Goal: Find contact information: Find contact information

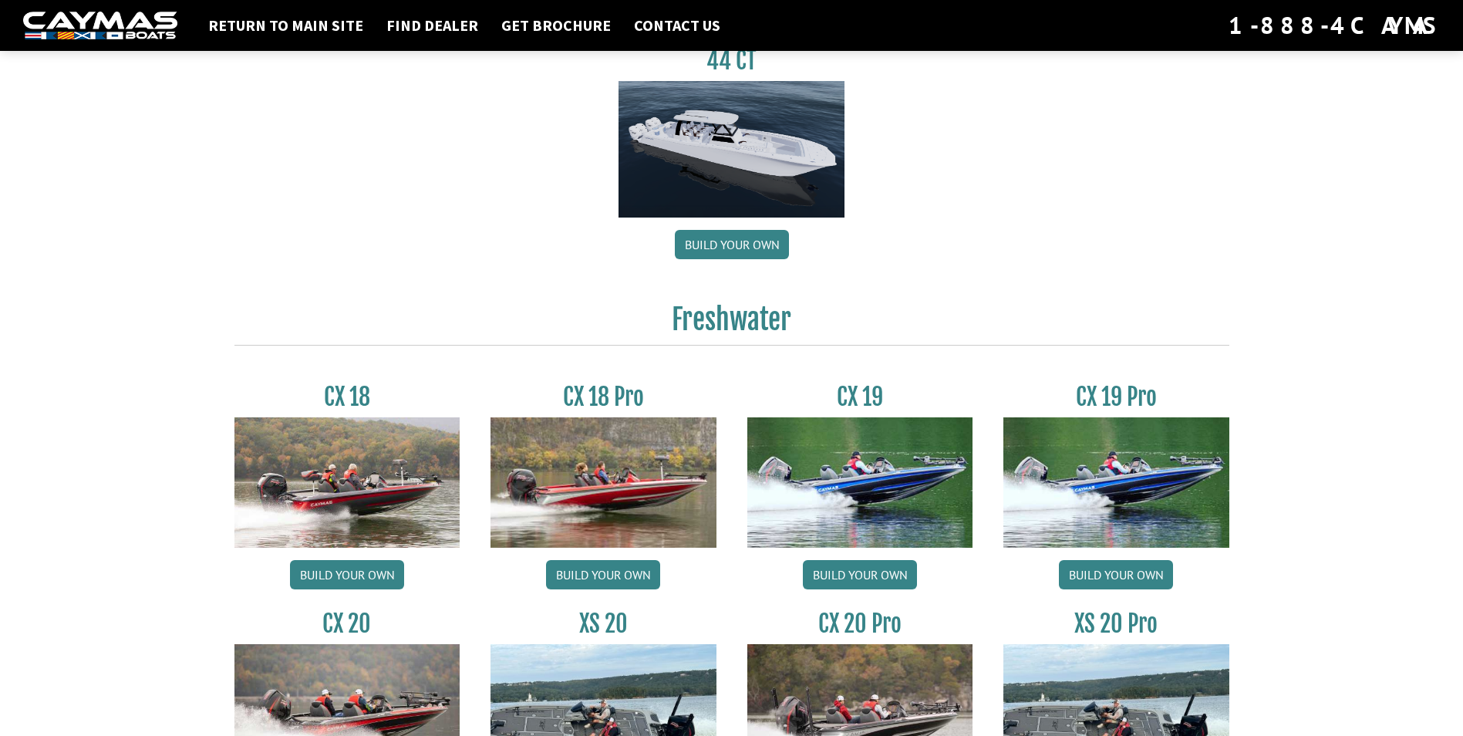
scroll to position [1156, 0]
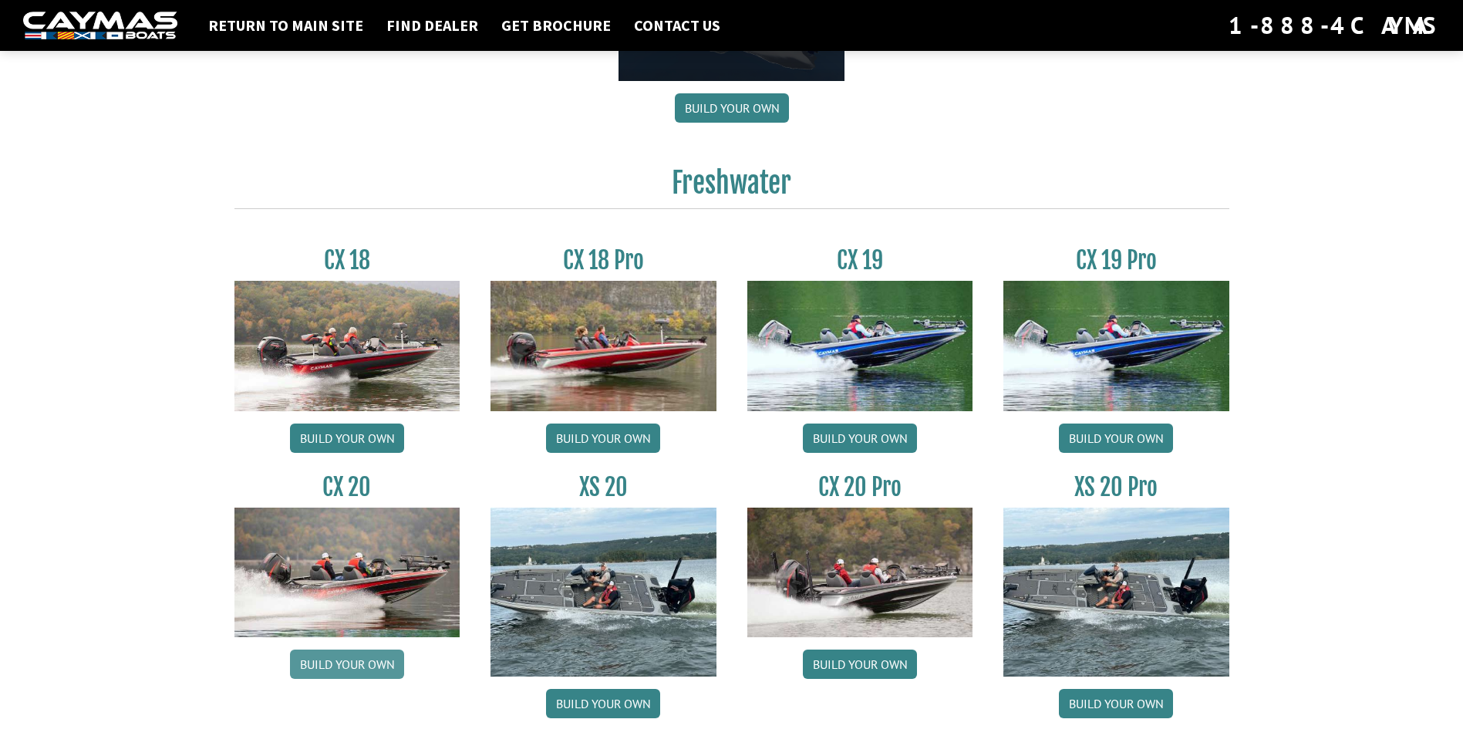
click at [348, 668] on link "Build your own" at bounding box center [347, 663] width 114 height 29
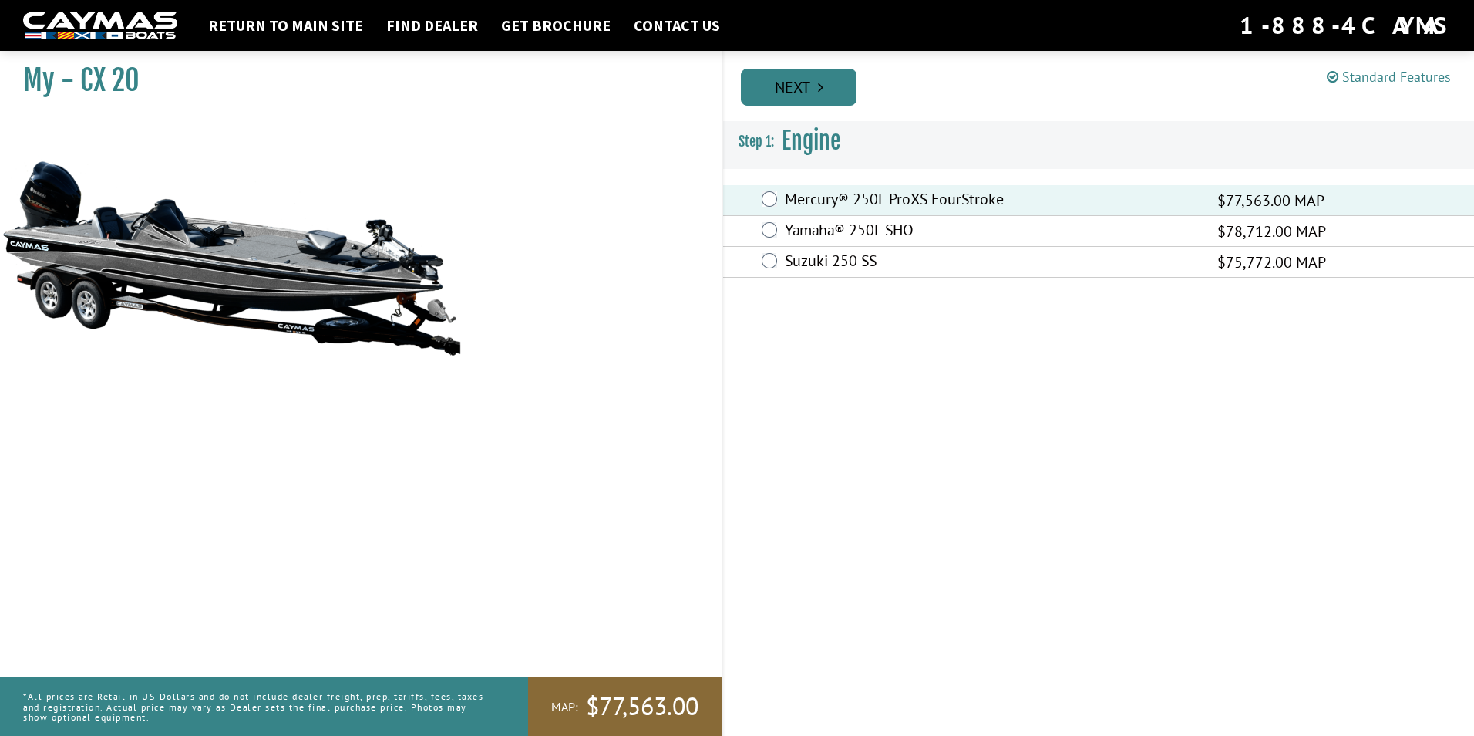
click at [827, 87] on link "Next" at bounding box center [799, 87] width 116 height 37
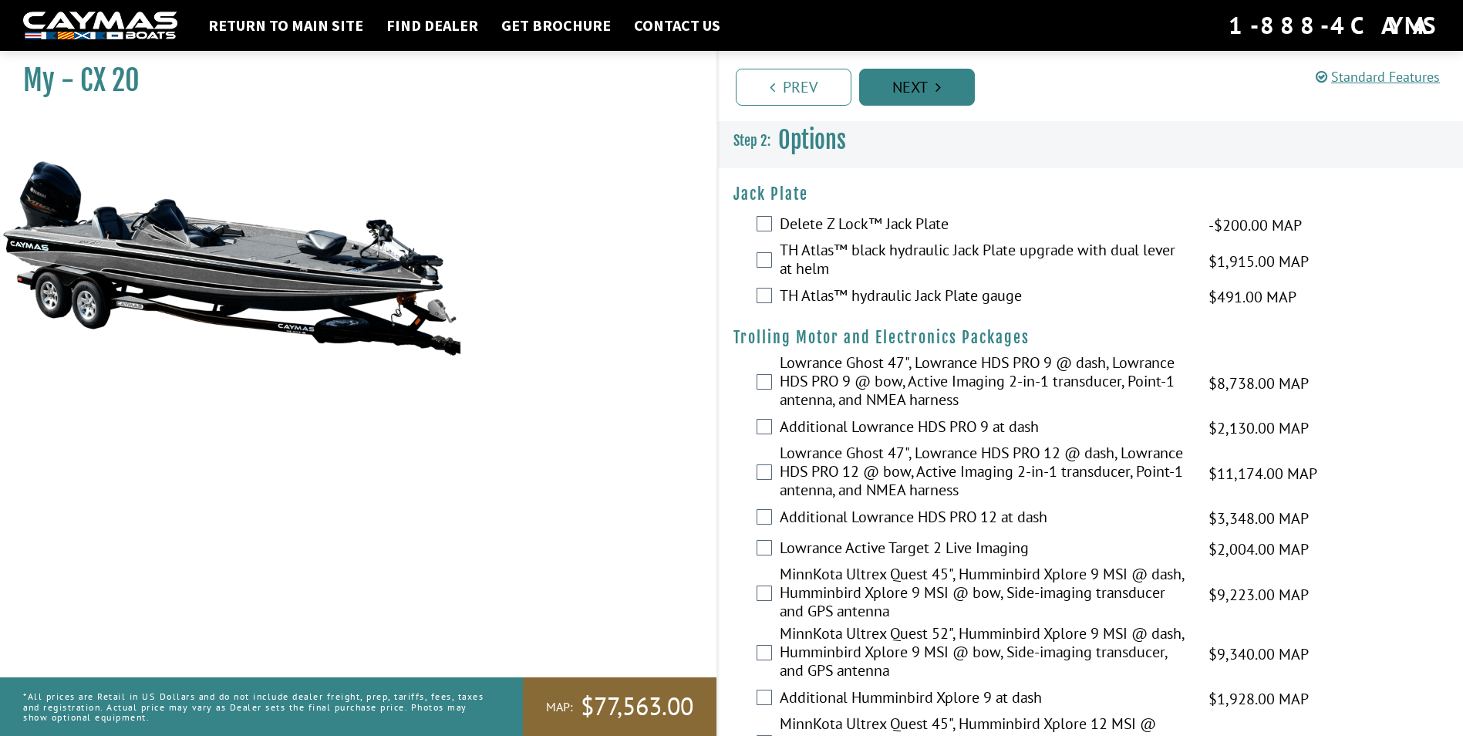
click at [913, 95] on link "Next" at bounding box center [917, 87] width 116 height 37
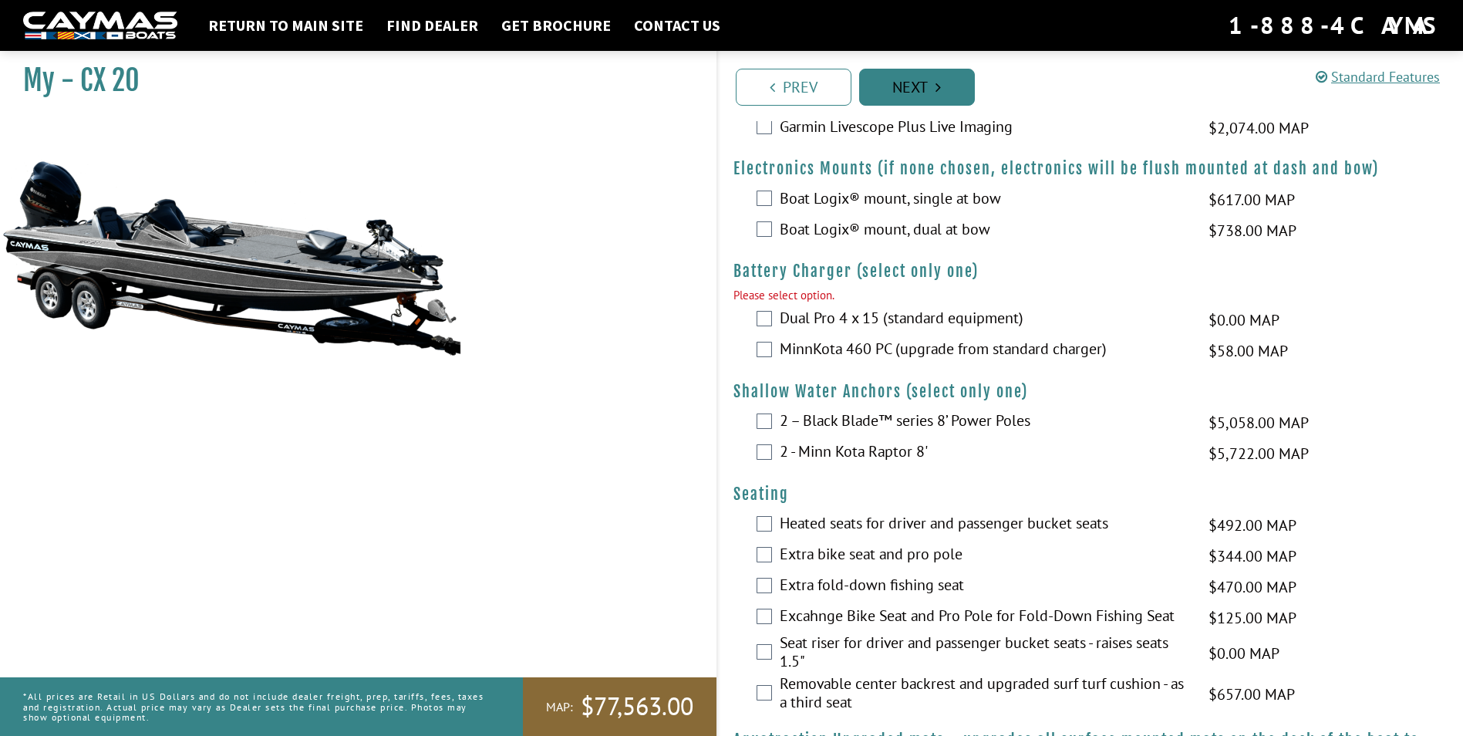
scroll to position [1064, 0]
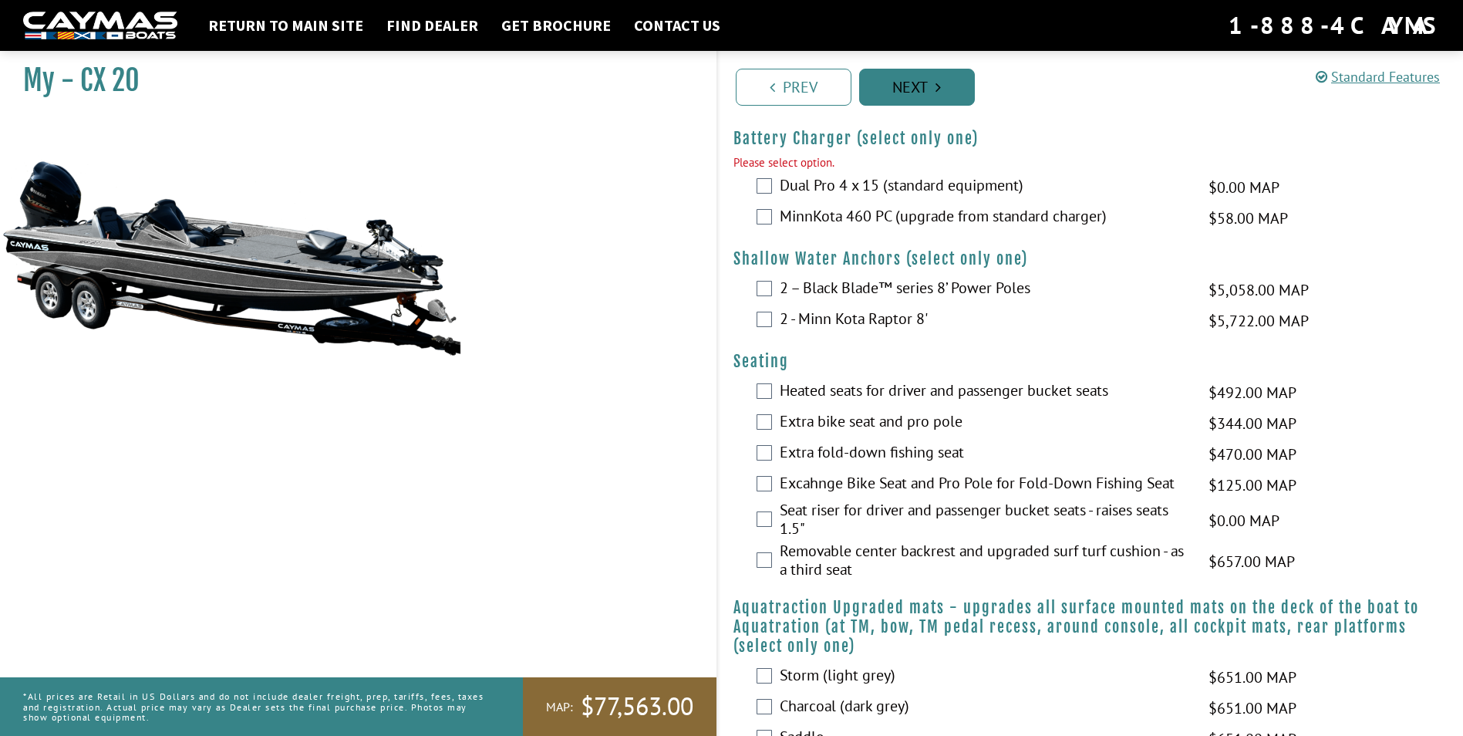
click at [917, 89] on link "Next" at bounding box center [917, 87] width 116 height 37
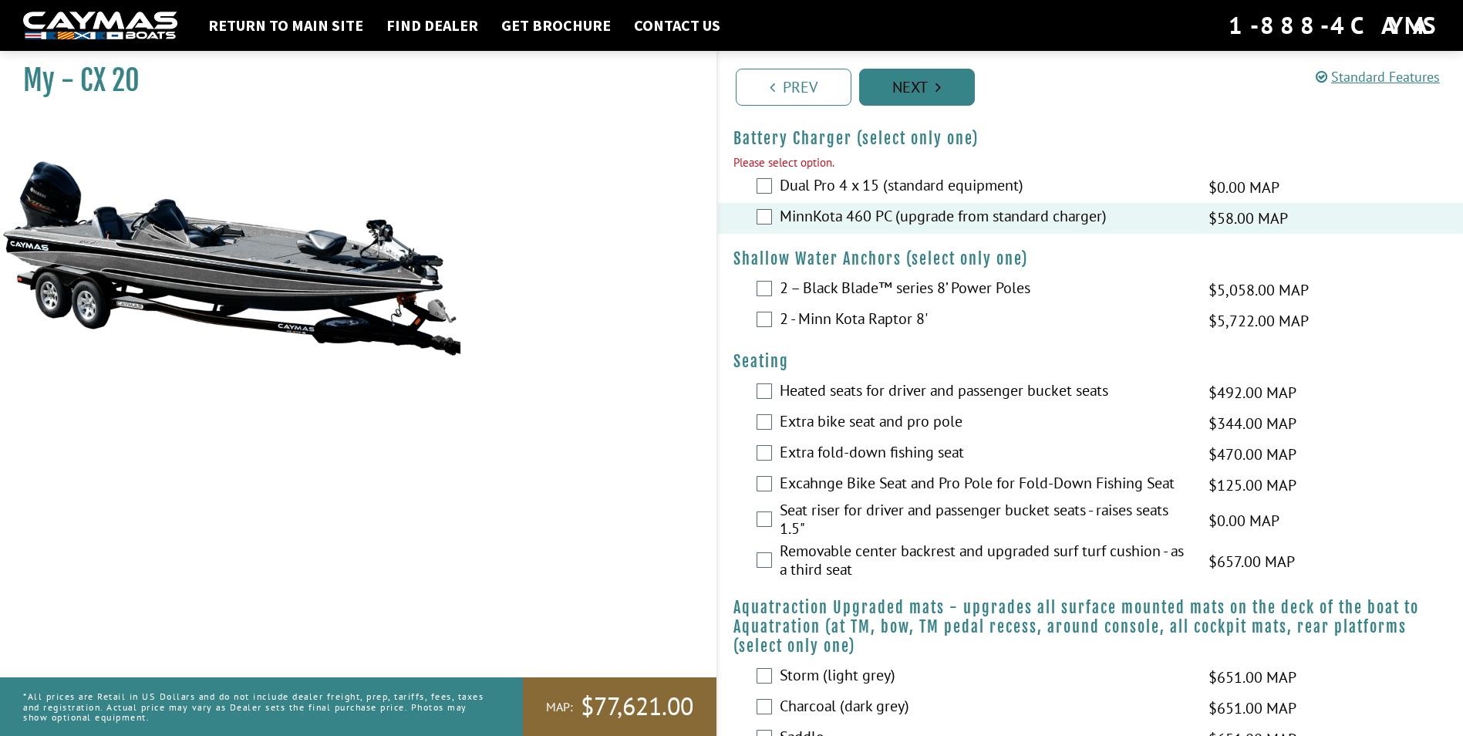
click at [927, 87] on link "Next" at bounding box center [917, 87] width 116 height 37
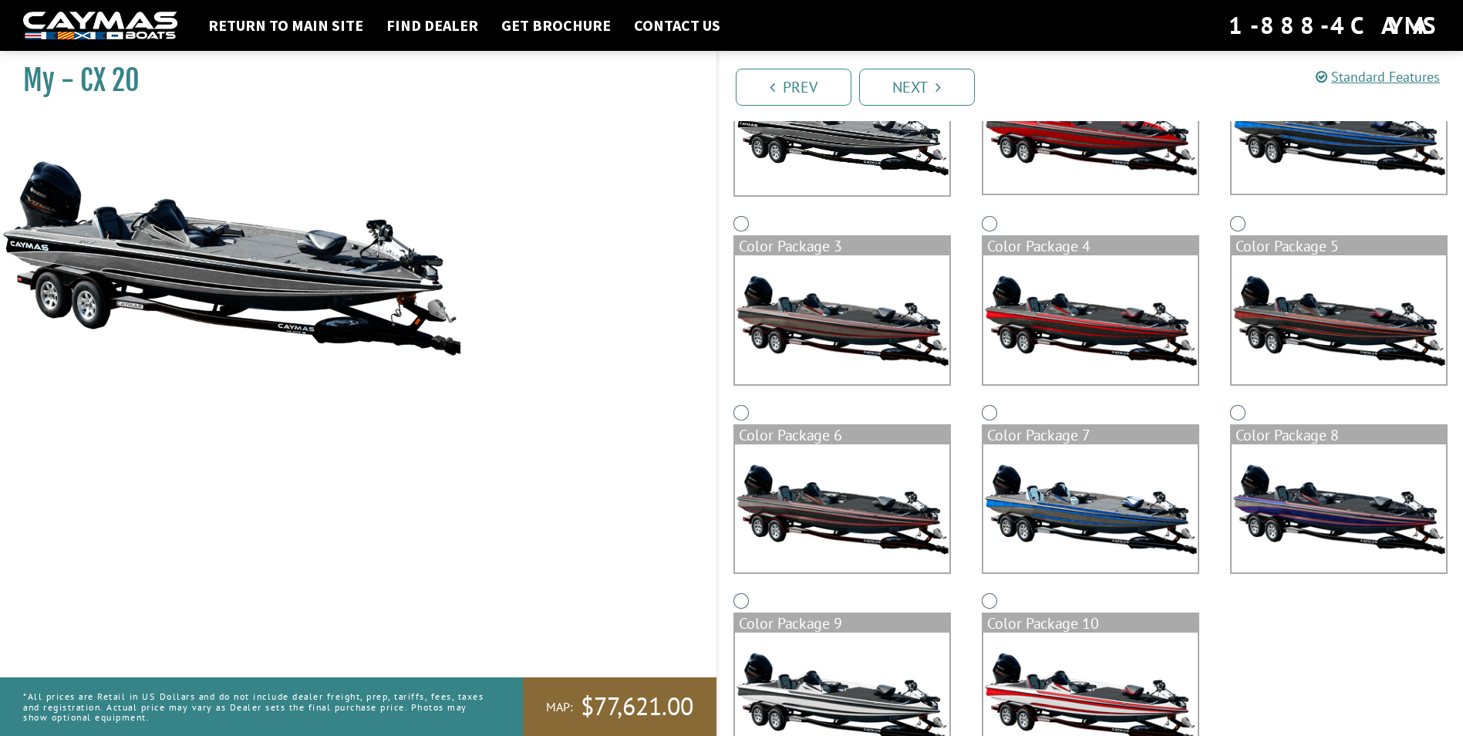
scroll to position [288, 0]
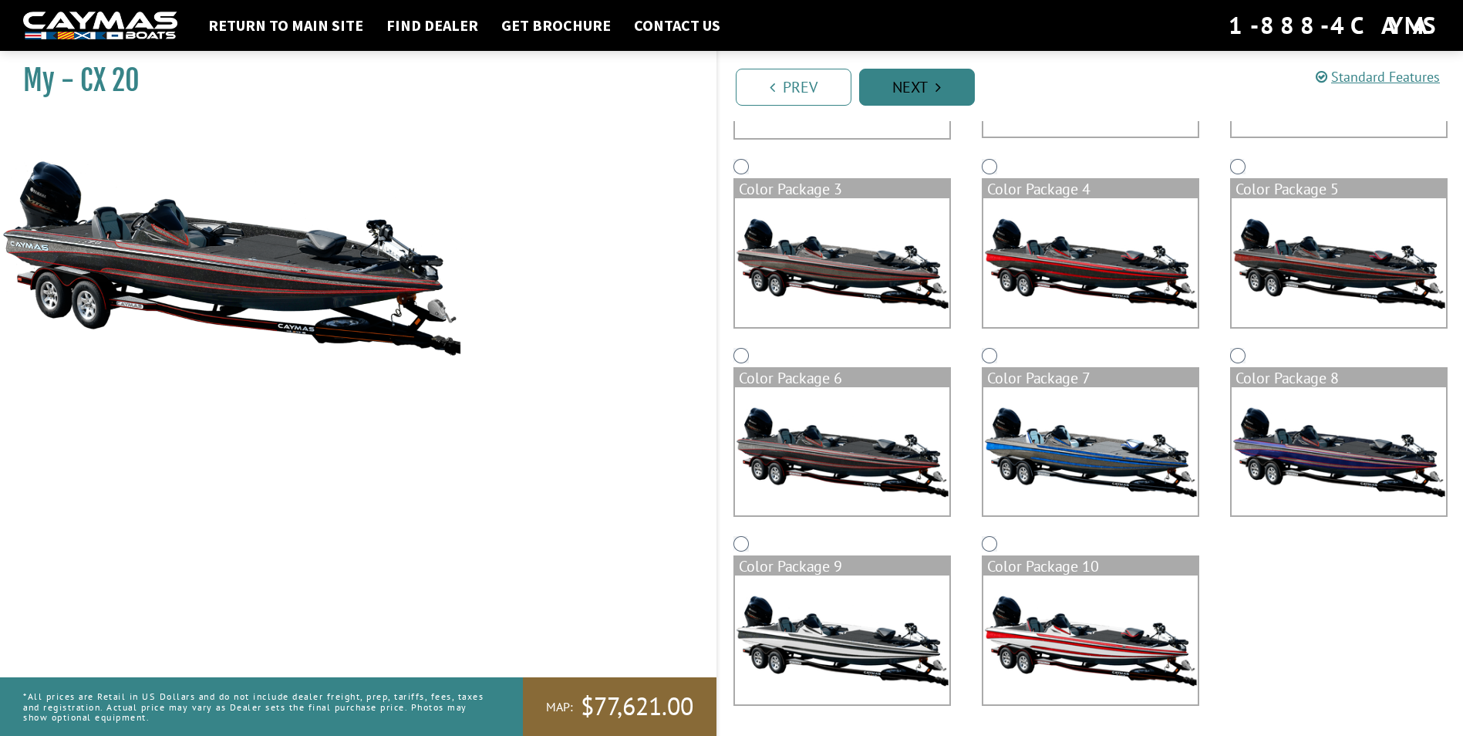
click at [898, 85] on link "Next" at bounding box center [917, 87] width 116 height 37
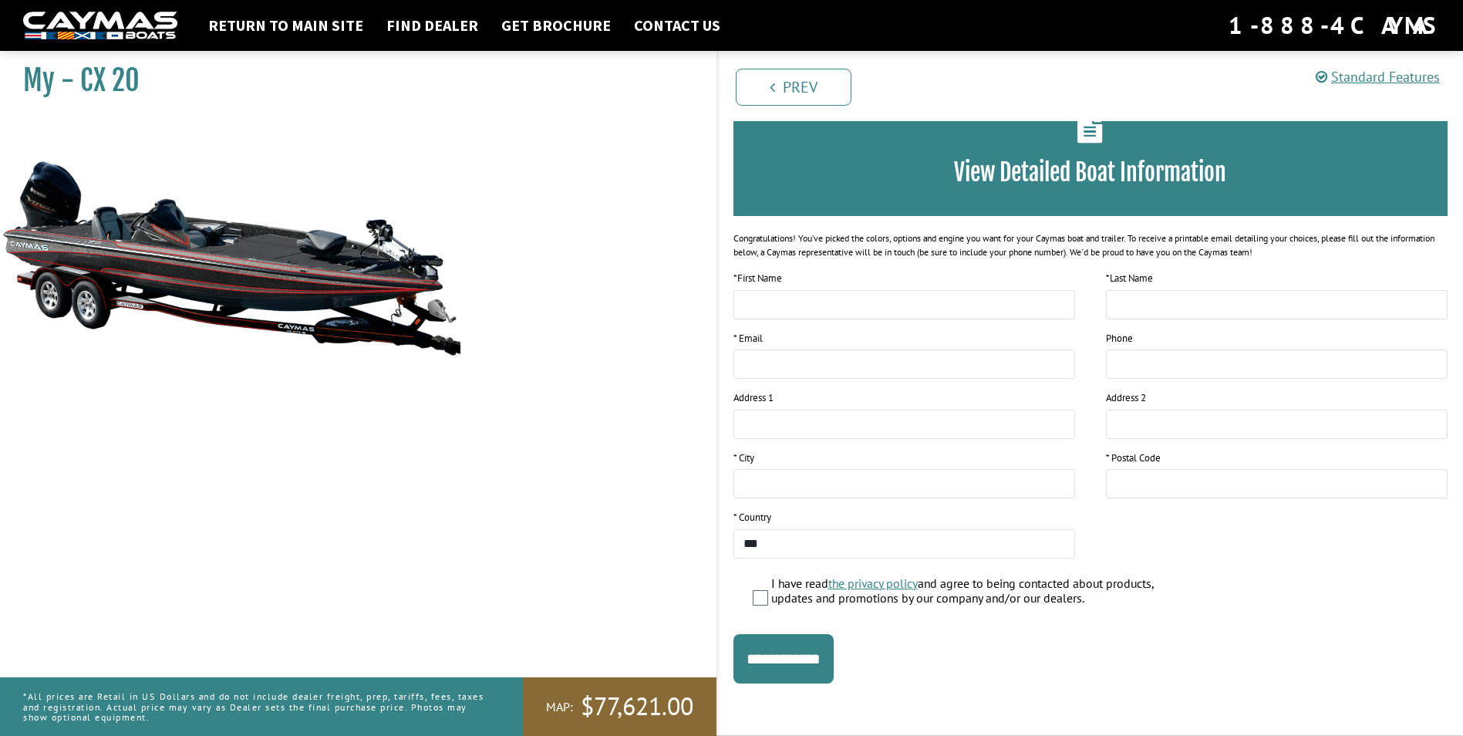
scroll to position [0, 0]
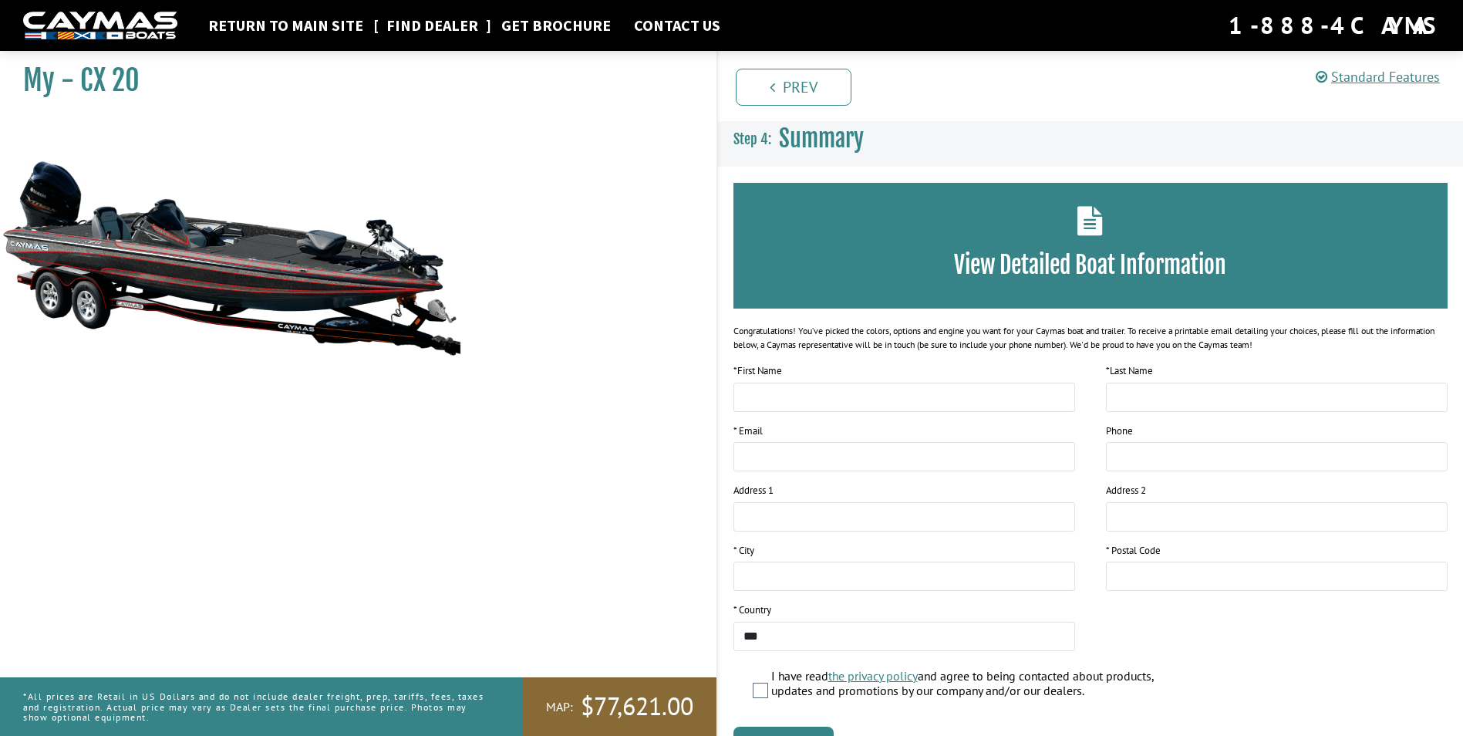
click at [425, 29] on link "Find Dealer" at bounding box center [432, 25] width 107 height 20
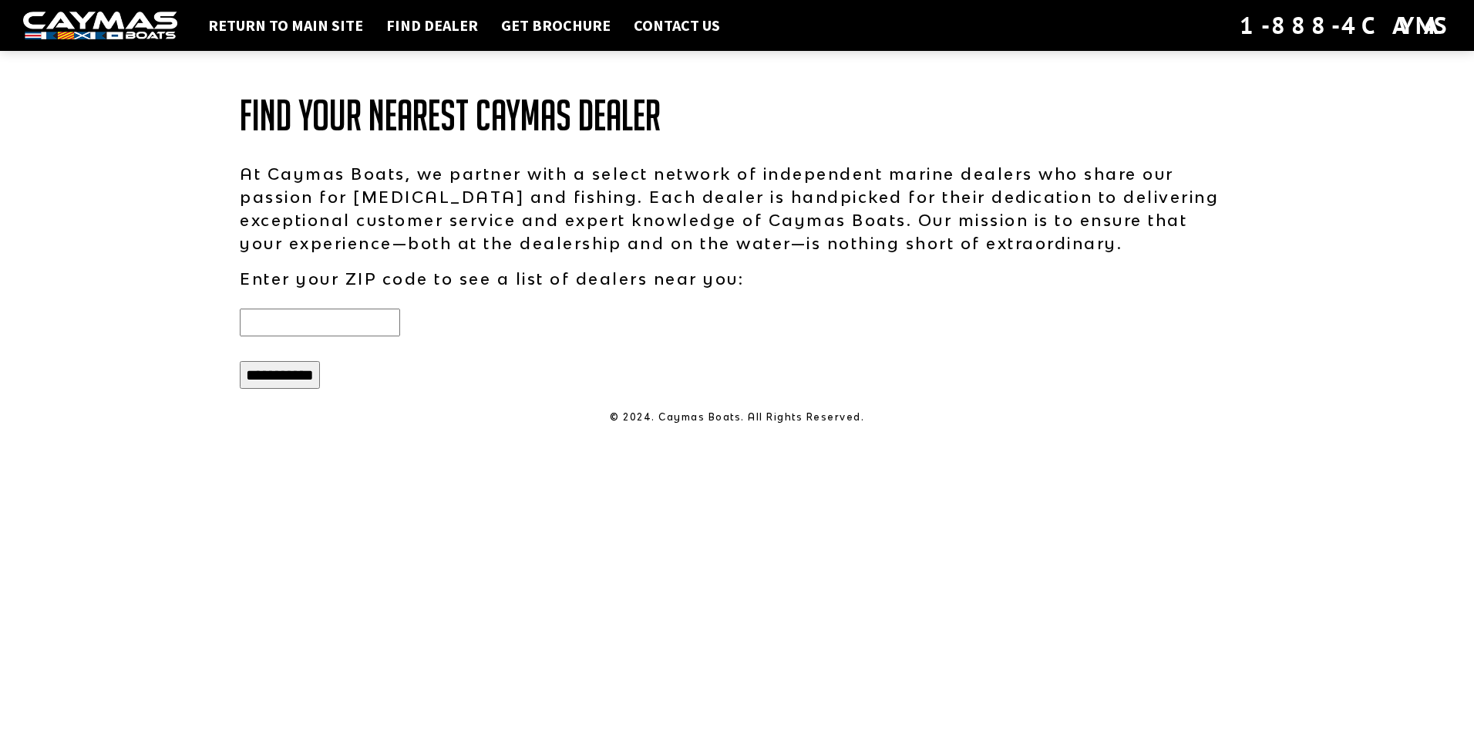
click at [282, 318] on input "text" at bounding box center [320, 322] width 160 height 28
type input "*****"
click at [282, 385] on input "**********" at bounding box center [280, 375] width 80 height 28
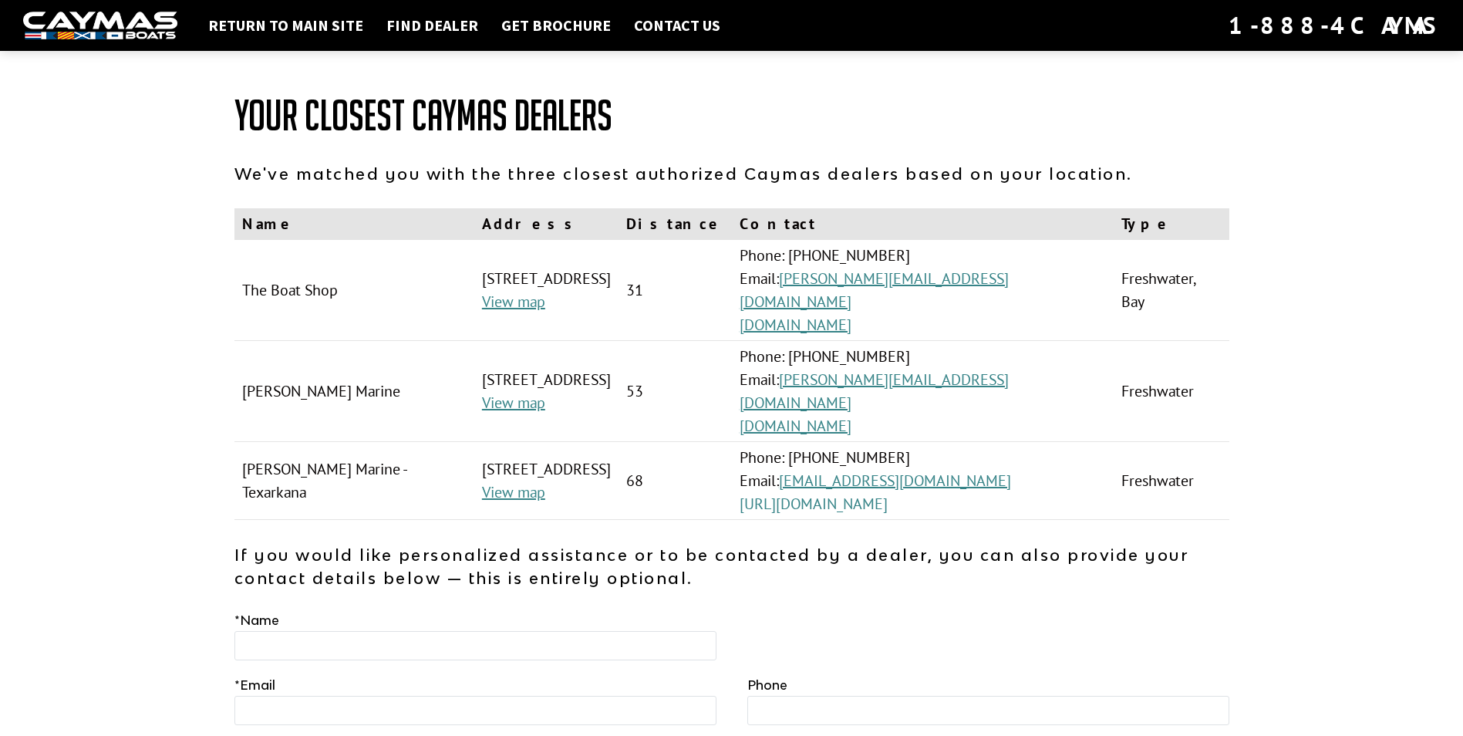
click at [887, 493] on link "https://www.greggorrmarineandrv.com/" at bounding box center [813, 503] width 148 height 20
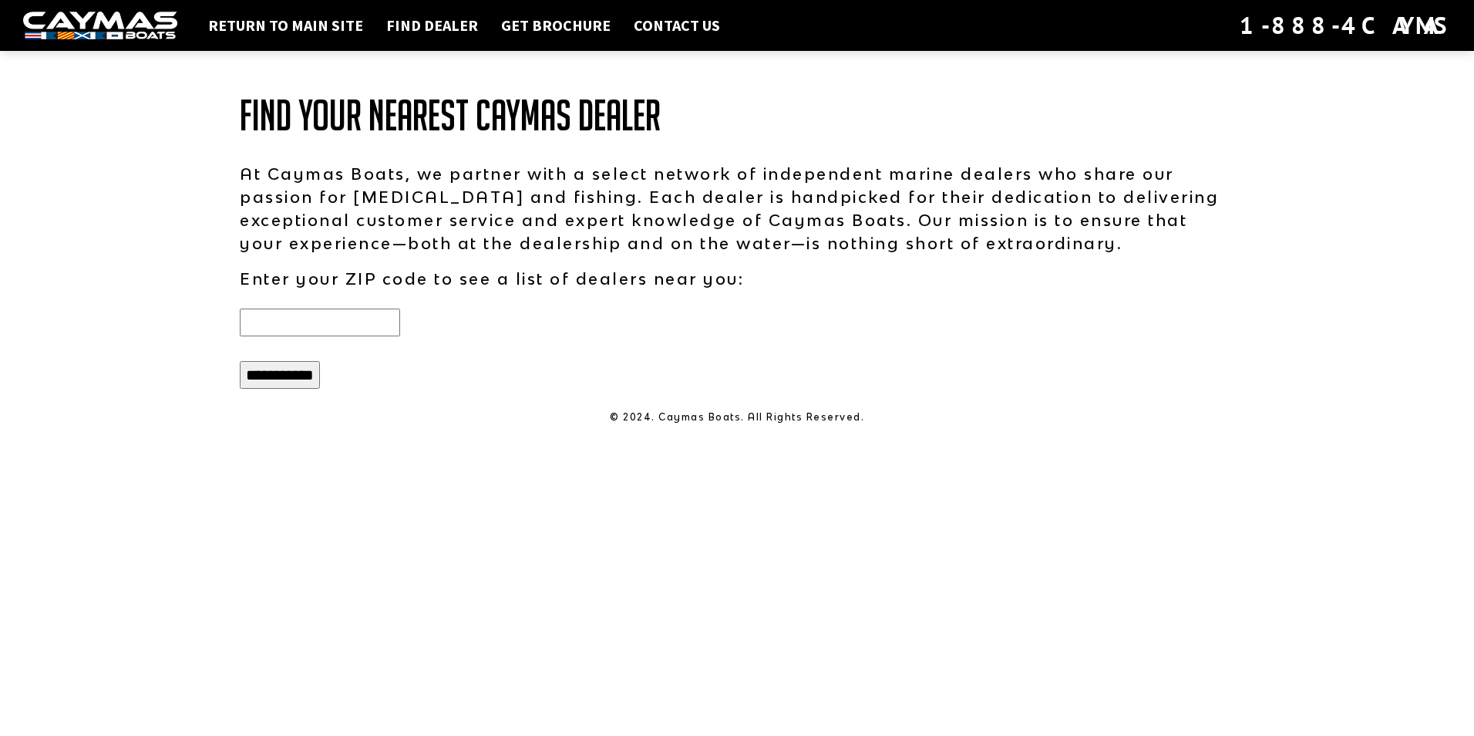
click at [295, 318] on input "text" at bounding box center [320, 322] width 160 height 28
type input "*****"
click at [295, 382] on input "**********" at bounding box center [280, 375] width 80 height 28
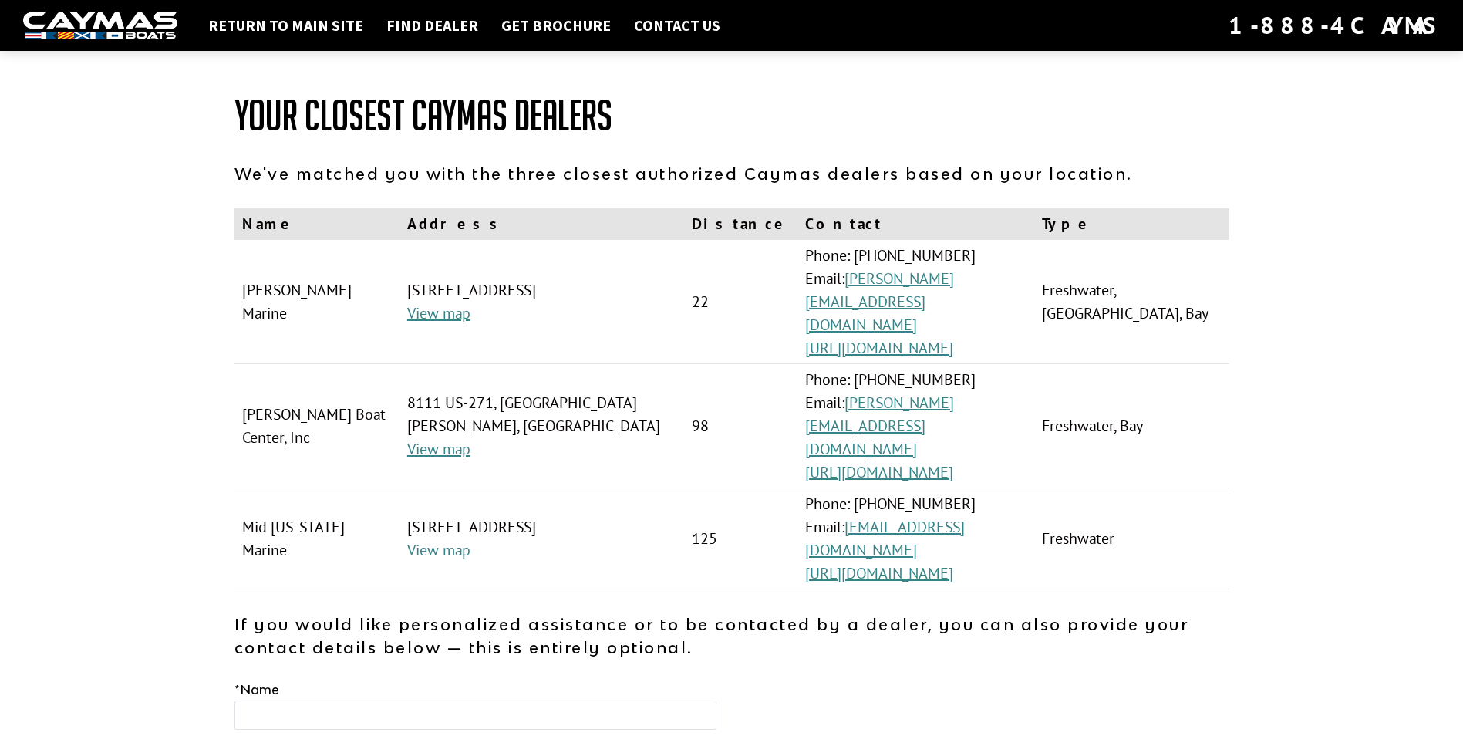
click at [436, 540] on link "View map" at bounding box center [438, 550] width 63 height 20
click at [405, 22] on link "Find Dealer" at bounding box center [432, 25] width 107 height 20
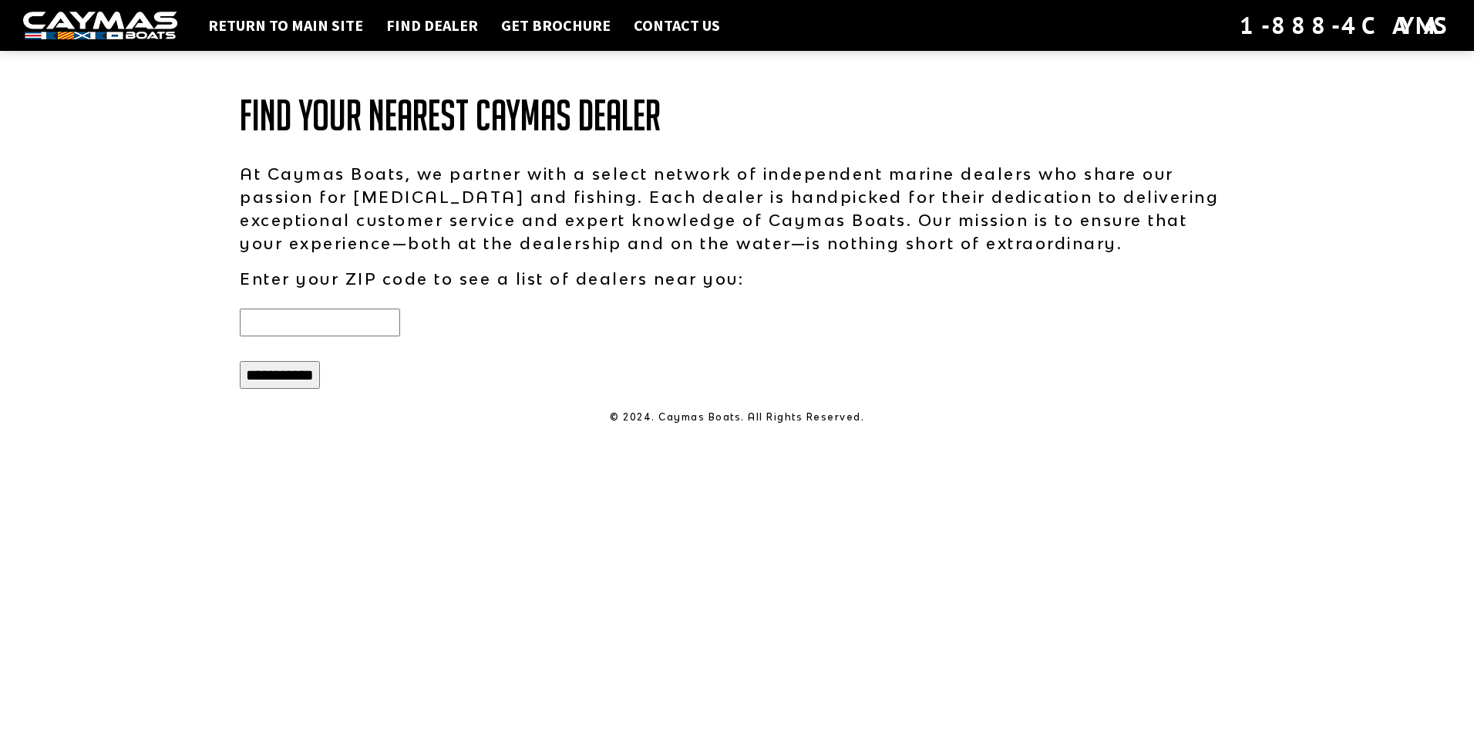
click at [268, 323] on input "text" at bounding box center [320, 322] width 160 height 28
click at [262, 325] on input "text" at bounding box center [320, 322] width 160 height 28
type input "*****"
click at [240, 361] on input "**********" at bounding box center [280, 375] width 80 height 28
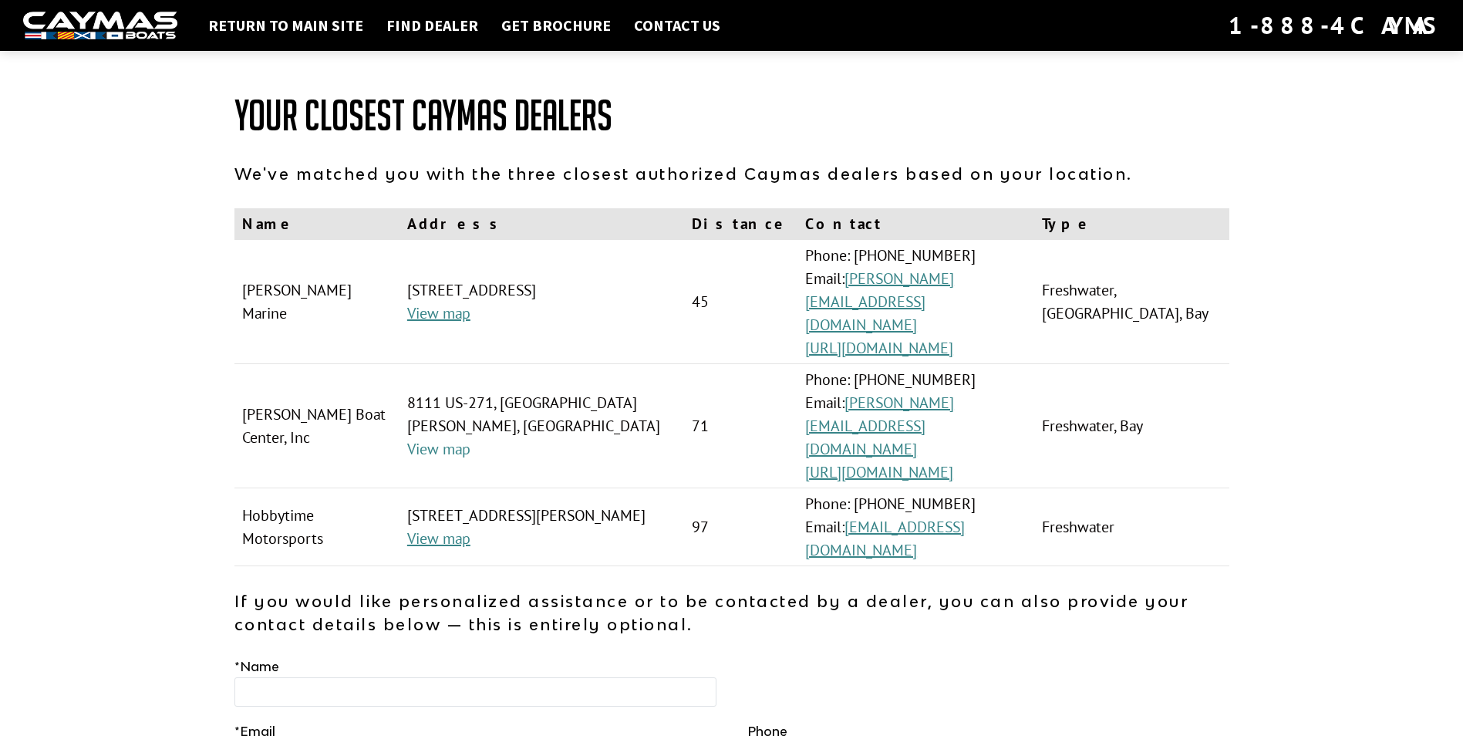
click at [456, 439] on link "View map" at bounding box center [438, 449] width 63 height 20
click at [896, 462] on link "[URL][DOMAIN_NAME]" at bounding box center [879, 472] width 148 height 20
click at [882, 338] on link "https://www.nicholsmarineinc.com/" at bounding box center [879, 348] width 148 height 20
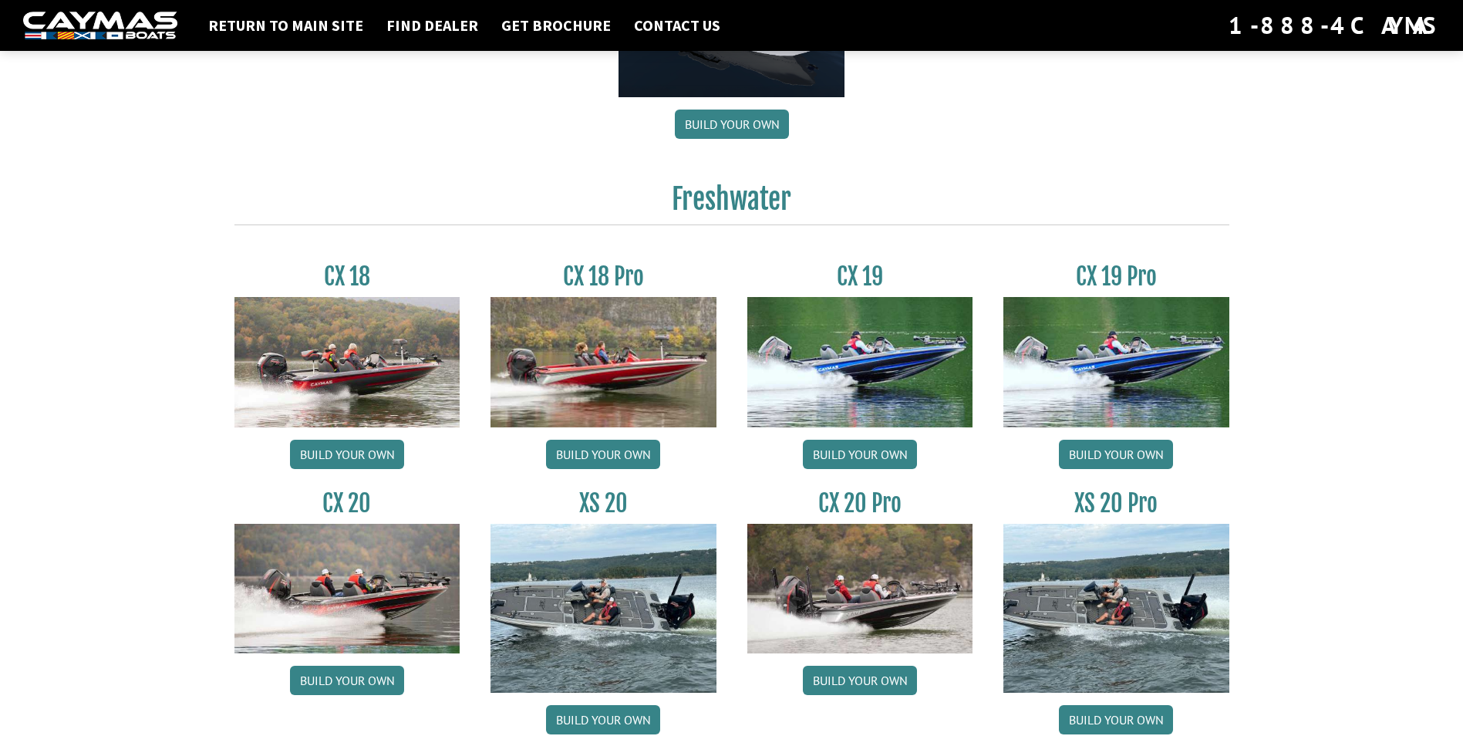
scroll to position [1234, 0]
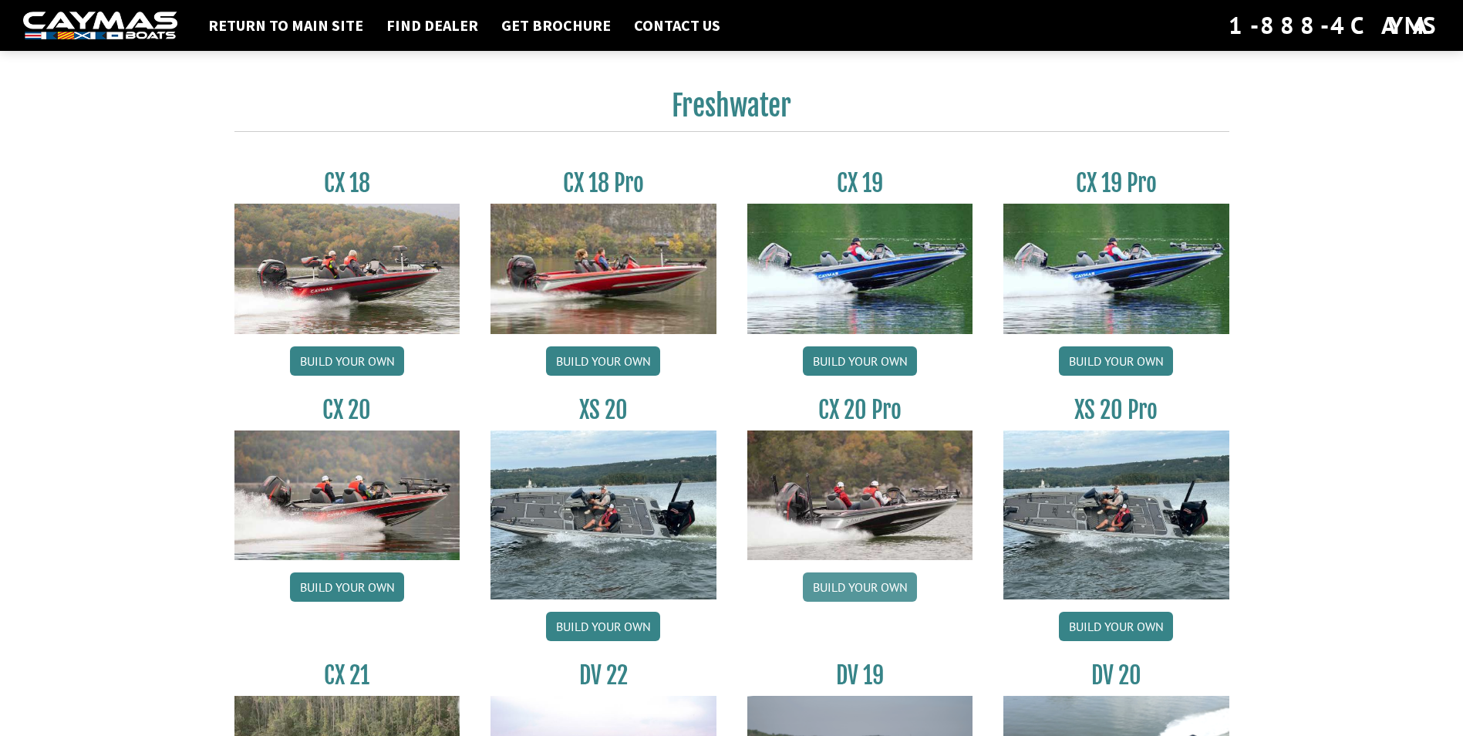
click at [897, 589] on link "Build your own" at bounding box center [860, 586] width 114 height 29
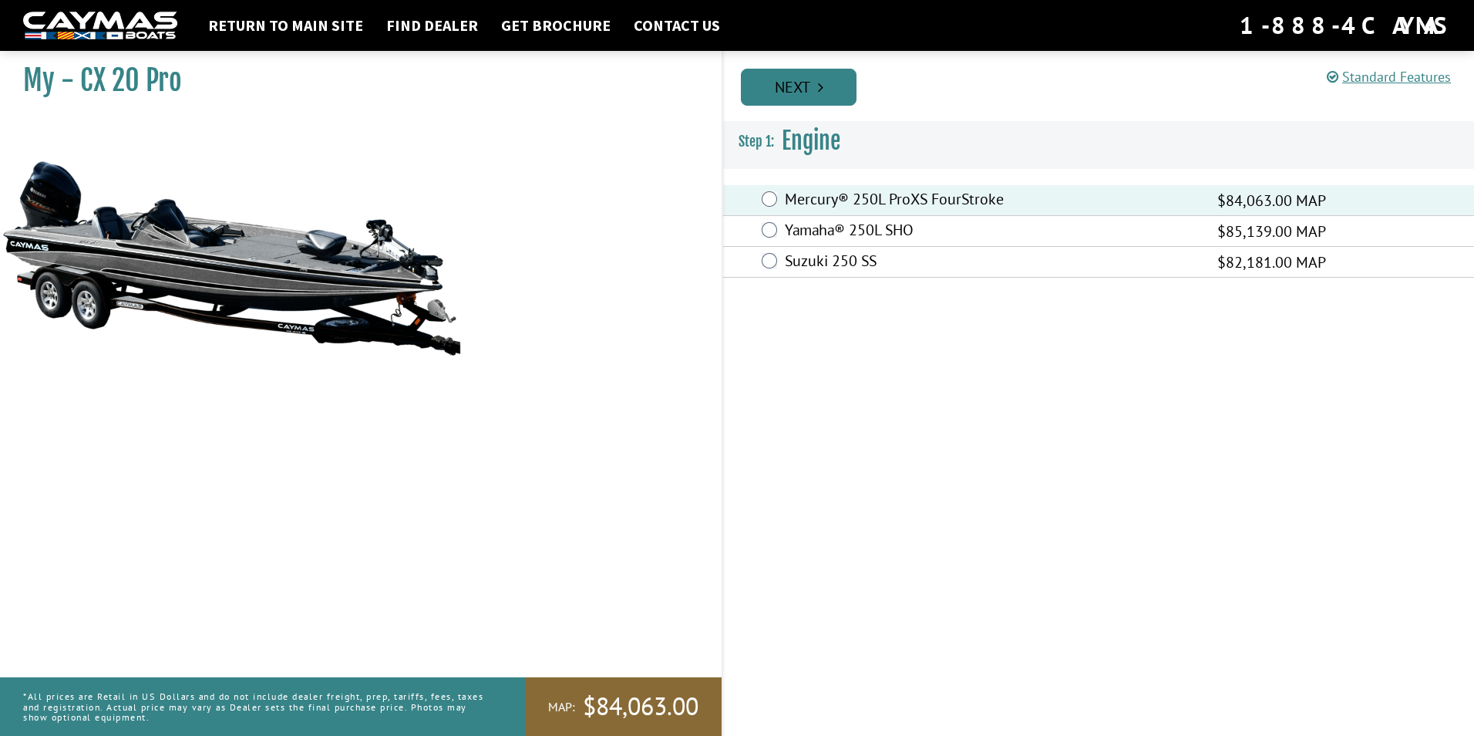
click at [769, 95] on link "Next" at bounding box center [799, 87] width 116 height 37
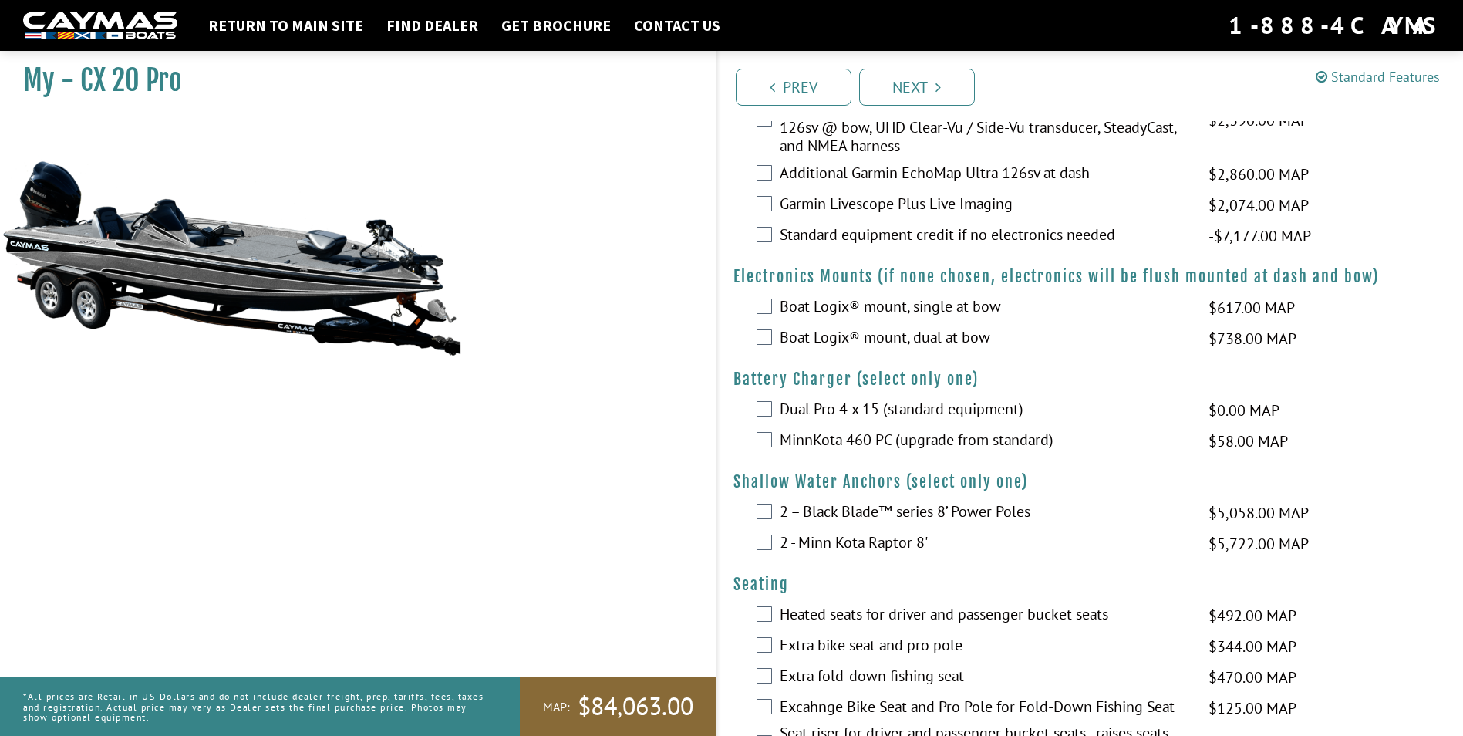
scroll to position [1311, 0]
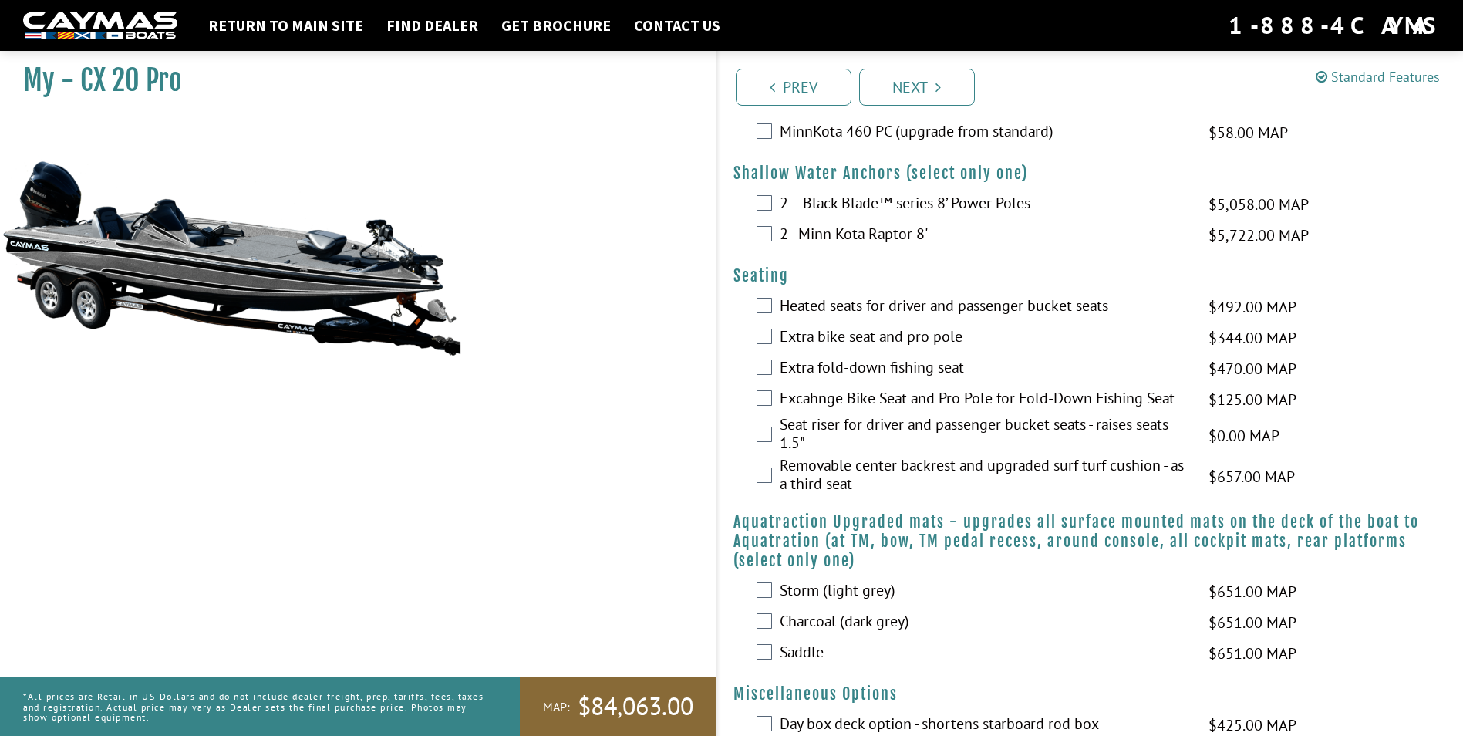
click at [490, 153] on div "My - CX 20 Pro MAP:" at bounding box center [351, 412] width 732 height 736
